Goal: Check status

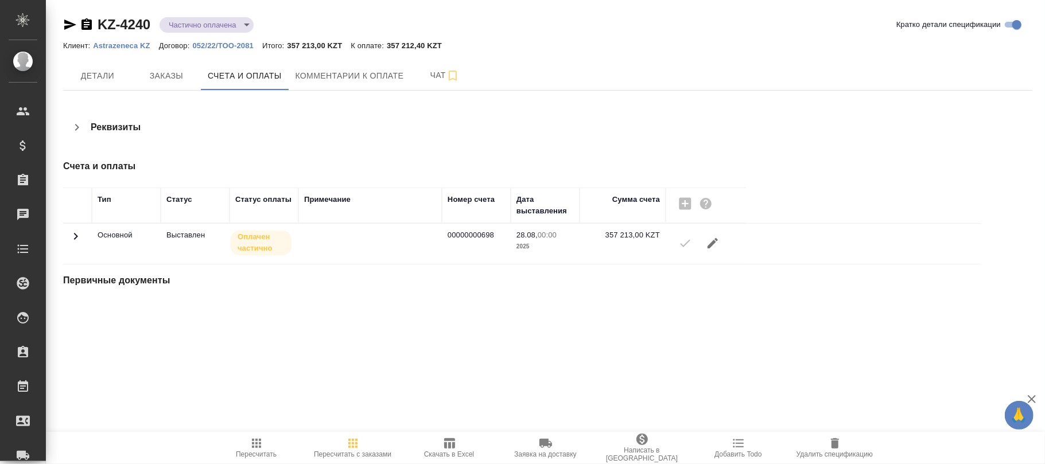
click at [220, 28] on body "🙏 .cls-1 fill:#fff; AWATERA [PERSON_NAME]fokina Клиенты Спецификации Заказы Чат…" at bounding box center [522, 232] width 1045 height 464
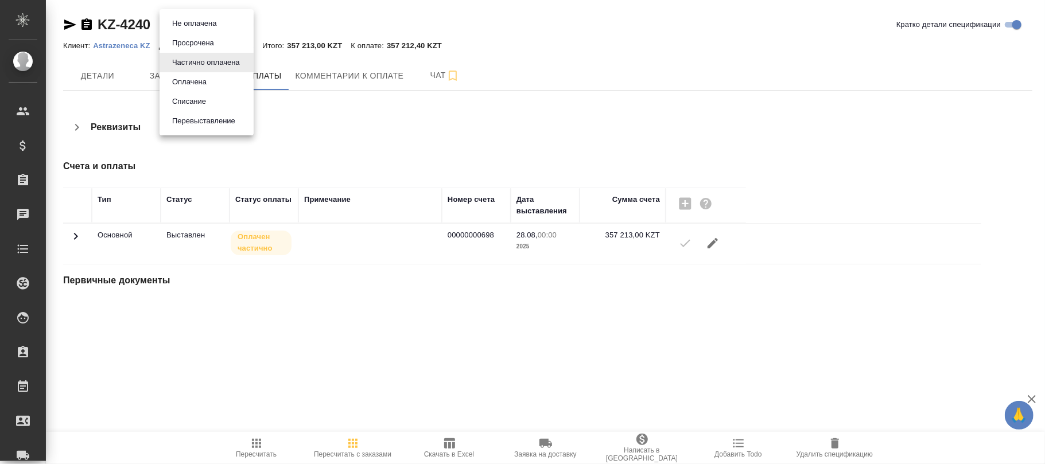
click at [200, 22] on button "Не оплачена" at bounding box center [194, 23] width 51 height 13
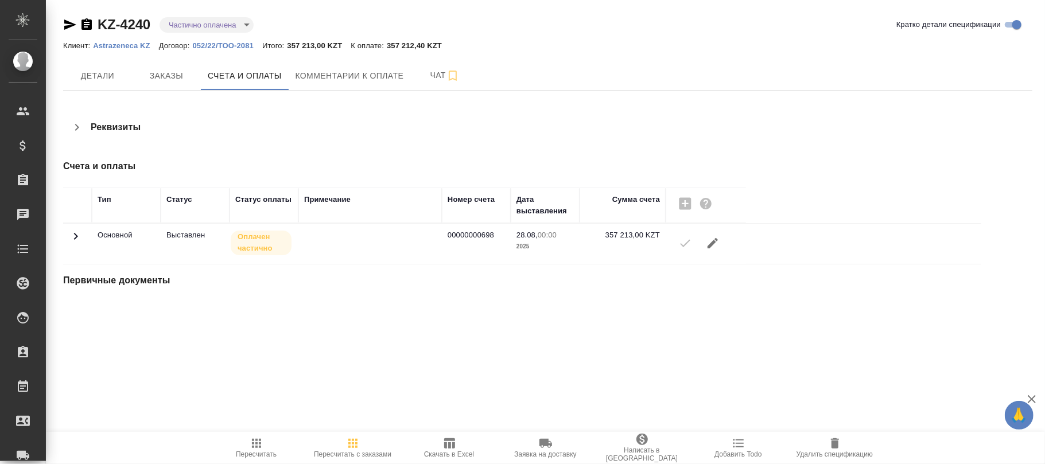
type input "notPayed"
click at [102, 76] on span "Детали" at bounding box center [97, 76] width 55 height 14
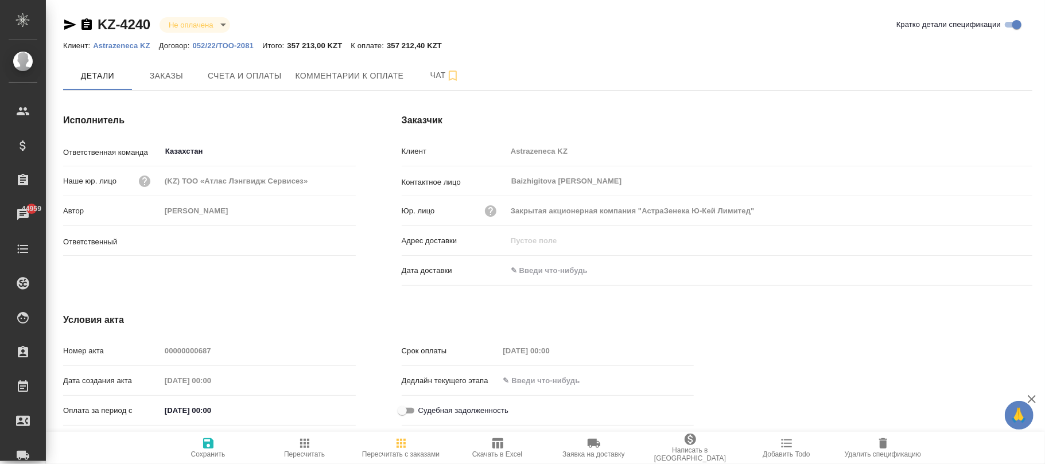
click at [212, 442] on icon "button" at bounding box center [208, 444] width 14 height 14
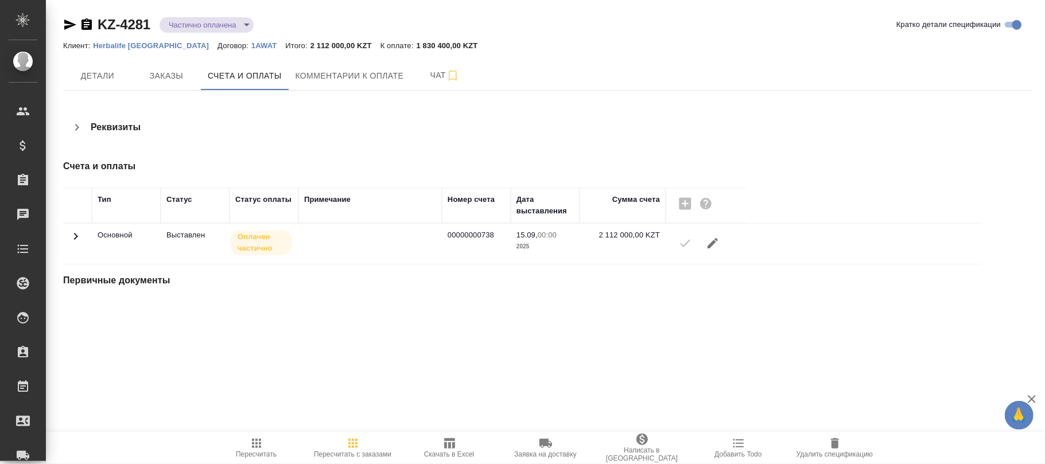
click at [208, 21] on body "🙏 .cls-1 fill:#fff; AWATERA [PERSON_NAME]fokina Клиенты Спецификации Заказы Чат…" at bounding box center [522, 232] width 1045 height 464
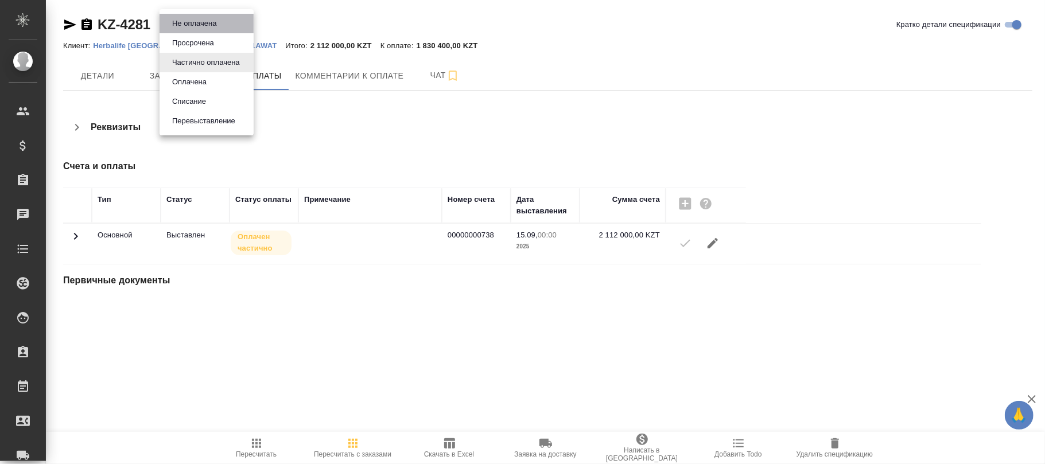
click at [197, 24] on button "Не оплачена" at bounding box center [194, 23] width 51 height 13
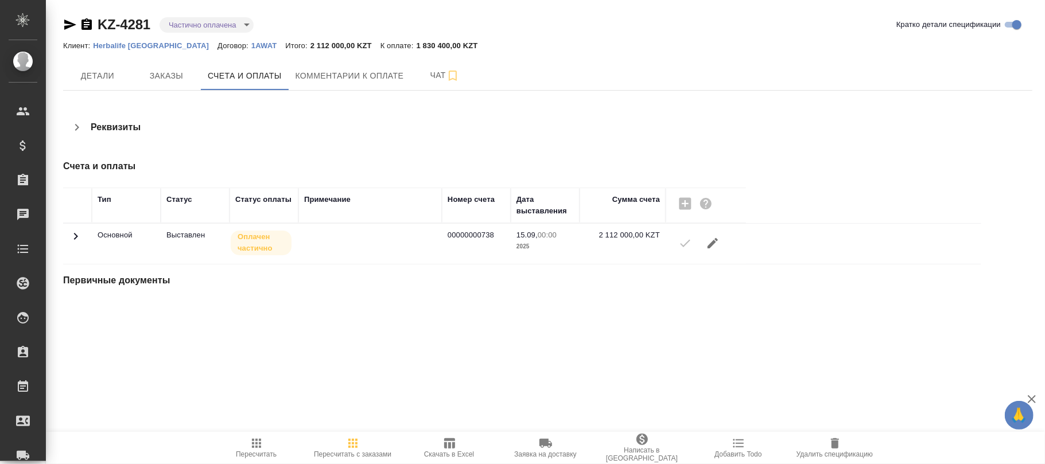
type input "notPayed"
click at [93, 69] on span "Детали" at bounding box center [97, 76] width 55 height 14
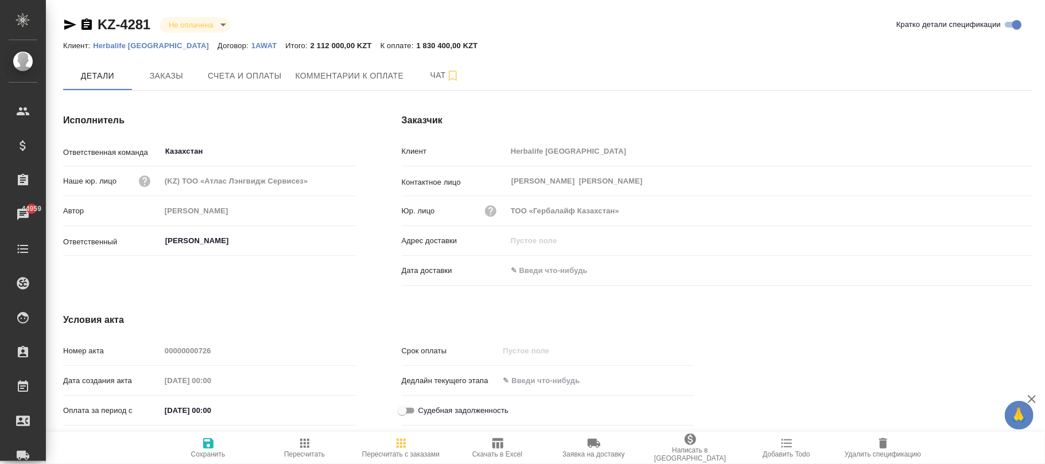
click at [208, 445] on icon "button" at bounding box center [208, 444] width 14 height 14
